Goal: Book appointment/travel/reservation

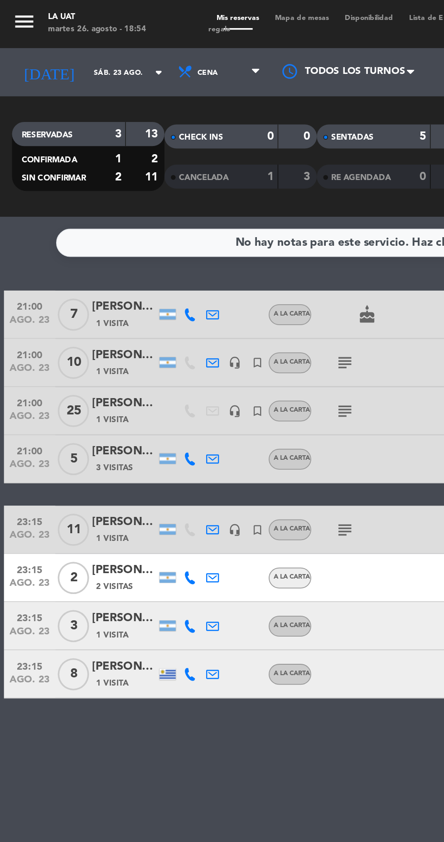
click at [53, 39] on input "sáb. 23 ago." at bounding box center [77, 41] width 57 height 14
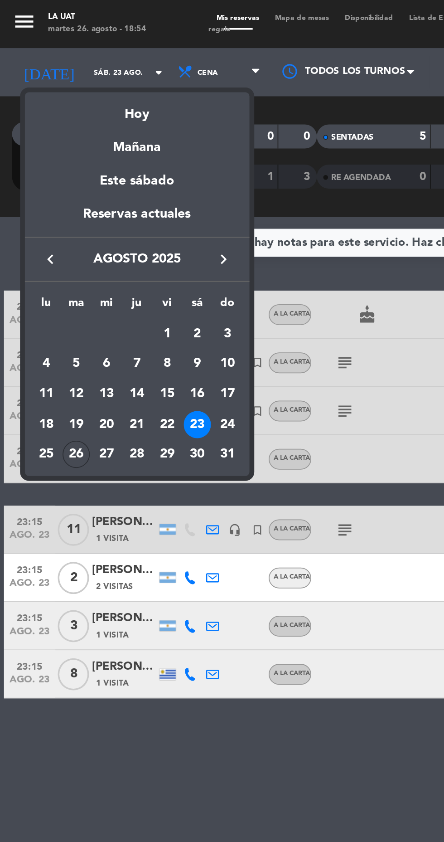
click at [85, 257] on td "28" at bounding box center [77, 256] width 17 height 17
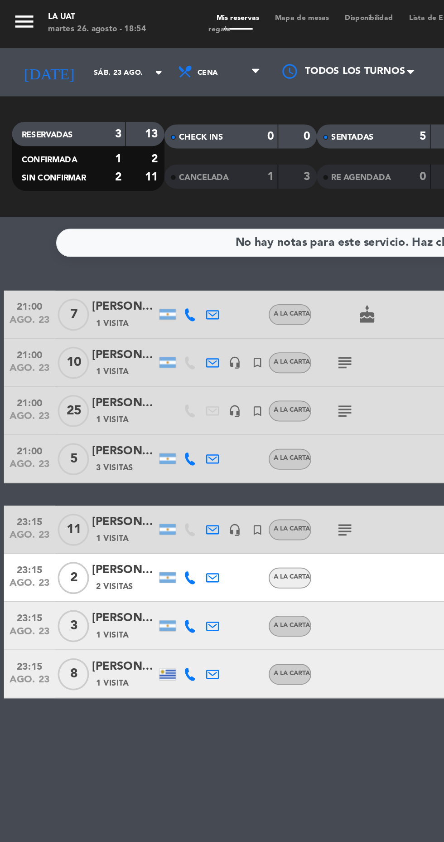
type input "jue. 28 ago."
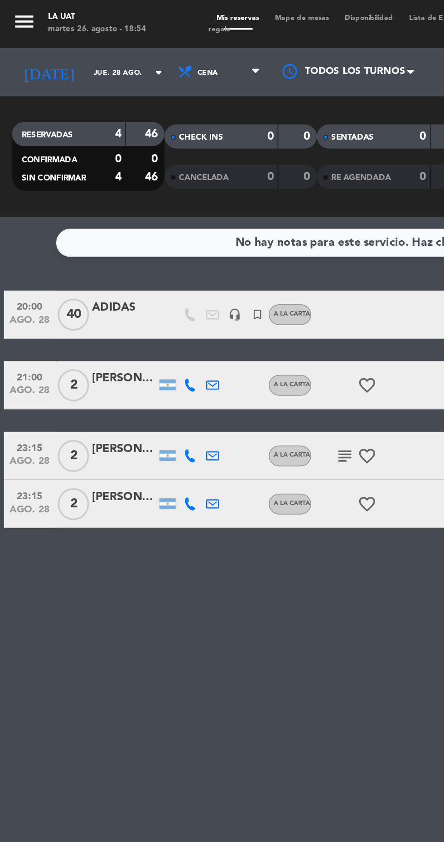
click at [176, 9] on span "Mapa de mesas" at bounding box center [170, 10] width 39 height 4
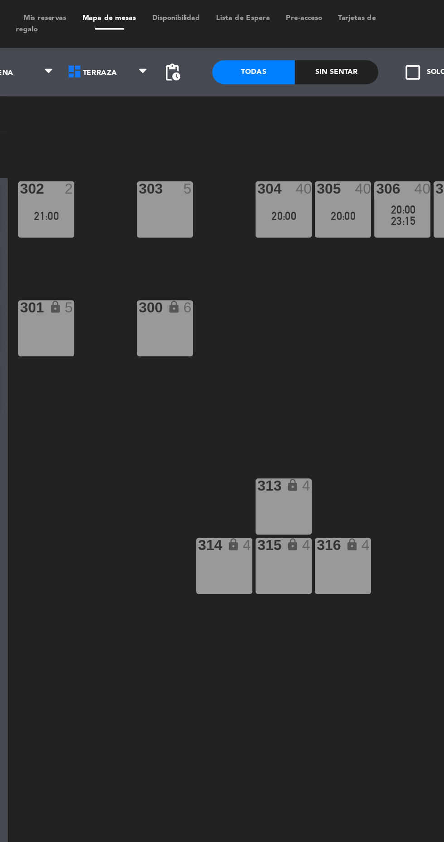
click at [142, 120] on div "21:00" at bounding box center [135, 122] width 32 height 6
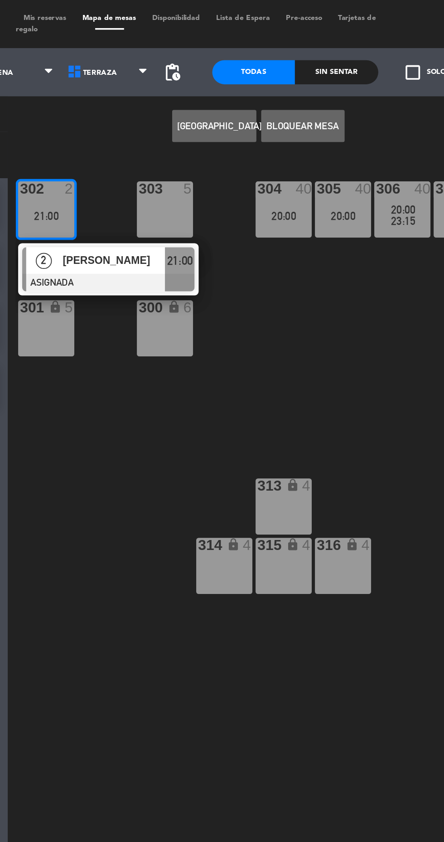
click at [142, 180] on div "301 lock 5" at bounding box center [135, 186] width 32 height 32
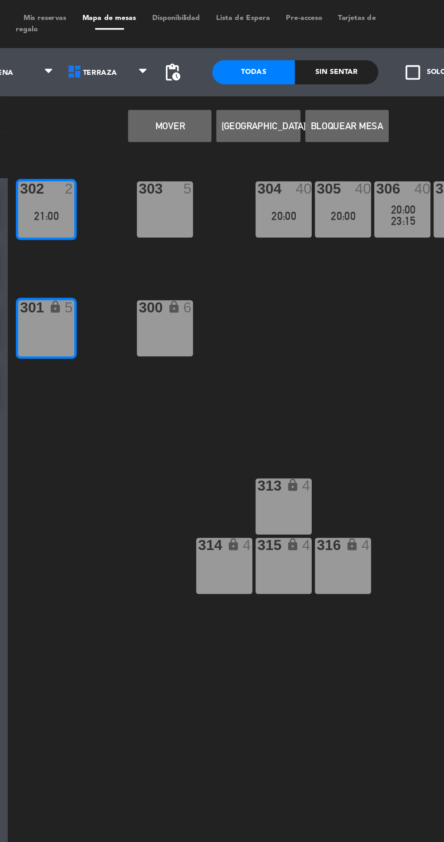
click at [209, 76] on button "Mover" at bounding box center [204, 71] width 47 height 18
